Goal: Check status: Check status

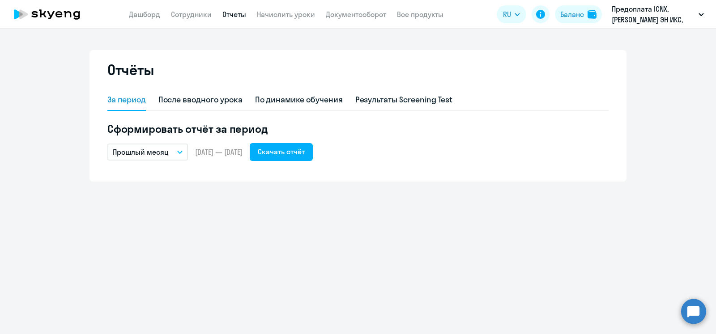
click at [574, 170] on div "За период После вводного урока По динамике обучения Результаты Screening Test С…" at bounding box center [357, 129] width 501 height 81
click at [691, 102] on ng-component "Отчёты За период После вводного урока По динамике обучения Результаты Screening…" at bounding box center [358, 116] width 716 height 132
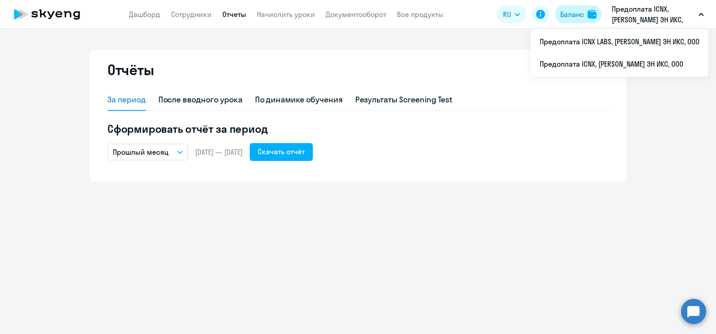
click at [587, 14] on img at bounding box center [591, 14] width 9 height 9
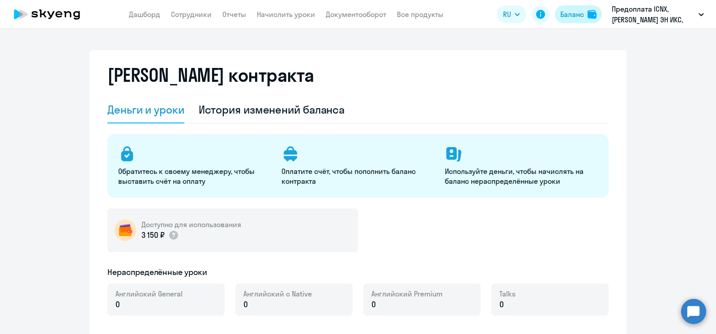
select select "english_adult_not_native_speaker"
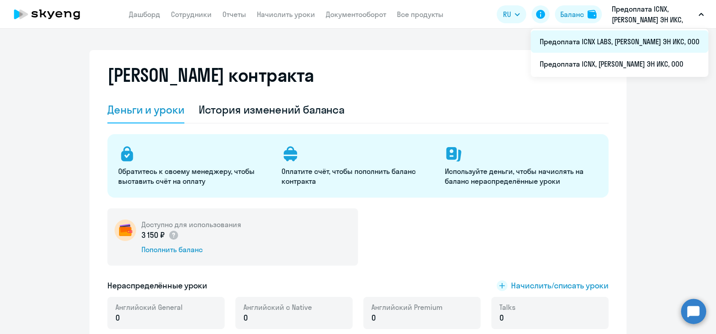
click at [648, 41] on li "Предоплата ICNX LABS, [PERSON_NAME] ЭН ИКС, ООО" at bounding box center [619, 41] width 178 height 22
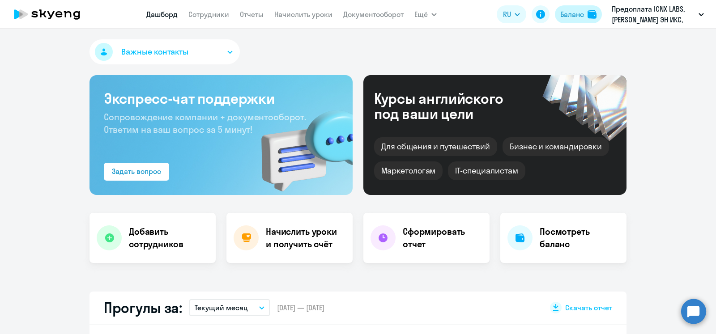
click at [577, 15] on div "Баланс" at bounding box center [572, 14] width 24 height 11
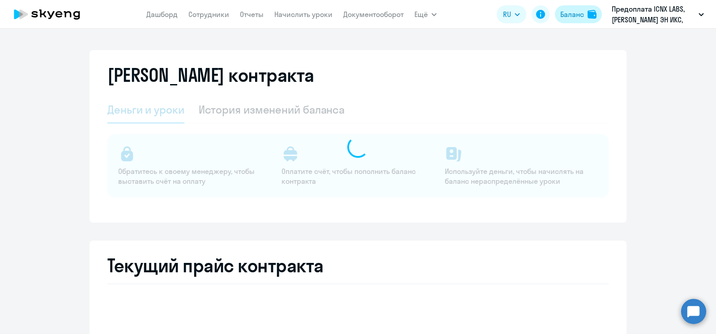
select select "english_adult_not_native_speaker"
